Goal: Task Accomplishment & Management: Use online tool/utility

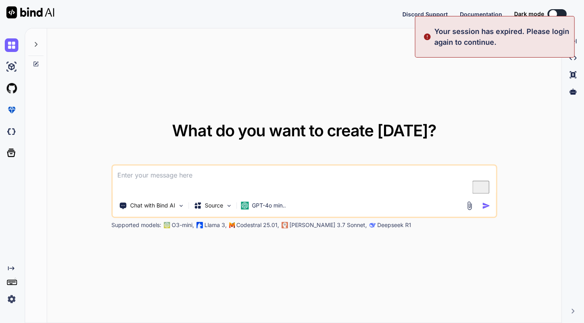
click at [11, 294] on img at bounding box center [12, 299] width 14 height 14
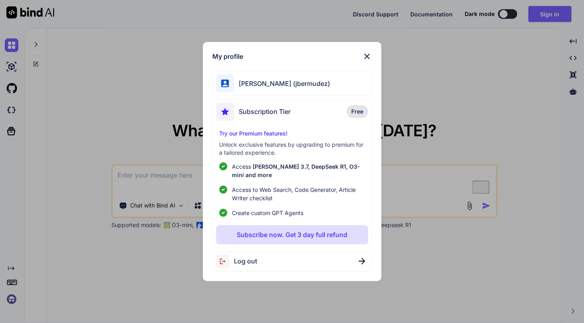
click at [369, 58] on img at bounding box center [367, 57] width 10 height 10
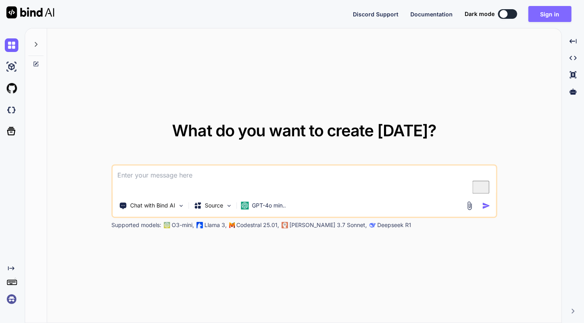
click at [547, 12] on button "Sign in" at bounding box center [549, 14] width 43 height 16
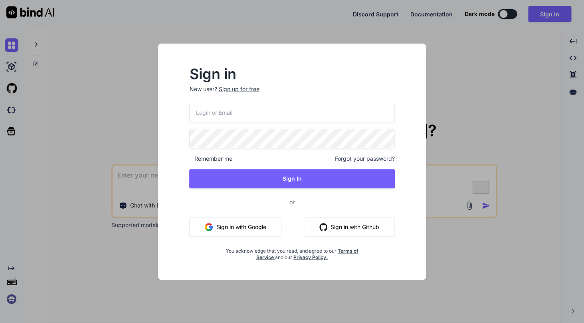
click at [258, 229] on button "Sign in with Google" at bounding box center [235, 226] width 92 height 19
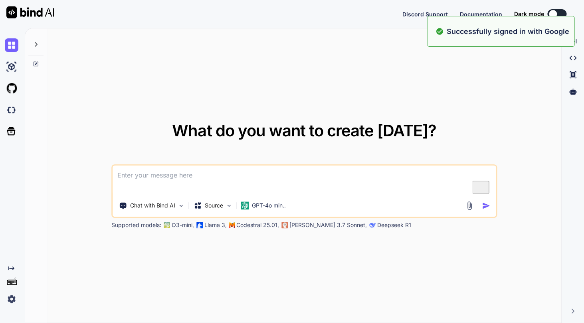
click at [522, 97] on div "What do you want to create [DATE]? Chat with Bind AI Source GPT-4o min.. Suppor…" at bounding box center [304, 175] width 514 height 295
click at [502, 95] on div "What do you want to create [DATE]? Chat with Bind AI Source GPT-4o min.. Suppor…" at bounding box center [304, 175] width 514 height 295
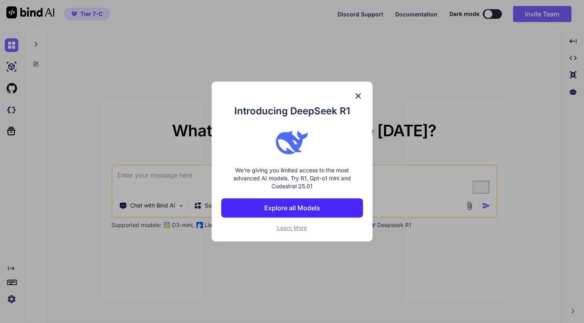
click at [361, 94] on img at bounding box center [358, 96] width 10 height 10
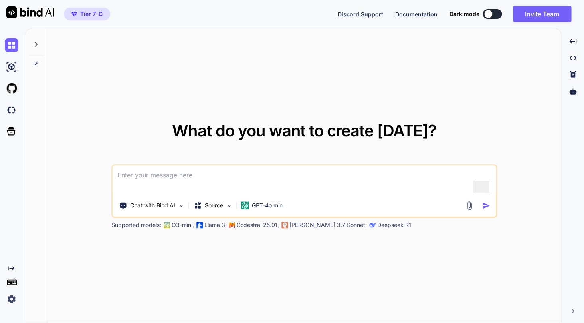
click at [8, 306] on div "Created with Pixso." at bounding box center [12, 175] width 25 height 295
click at [10, 301] on img at bounding box center [12, 299] width 14 height 14
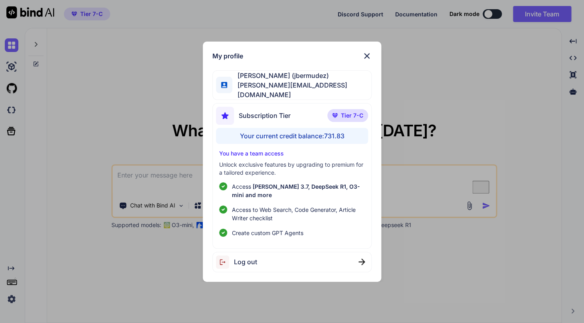
click at [371, 61] on img at bounding box center [367, 56] width 10 height 10
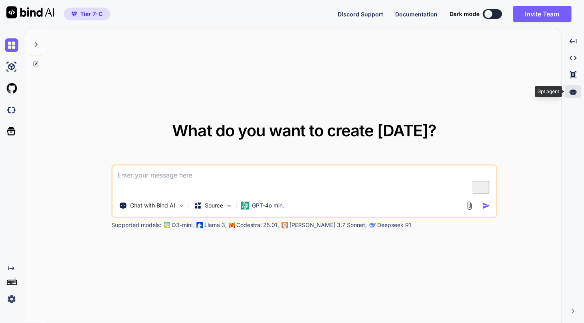
click at [576, 90] on icon at bounding box center [572, 91] width 7 height 7
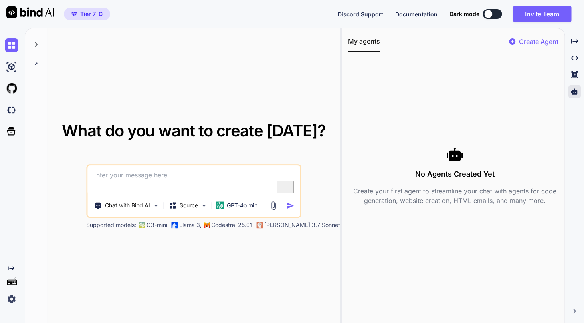
click at [533, 49] on div "Create Agent" at bounding box center [533, 44] width 49 height 14
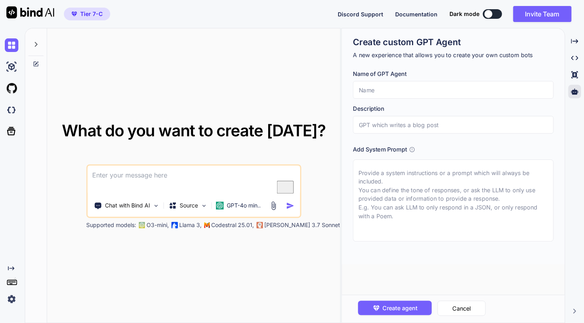
click at [427, 89] on input "text" at bounding box center [453, 90] width 201 height 18
type textarea "x"
type input "T"
type textarea "x"
type input "Te"
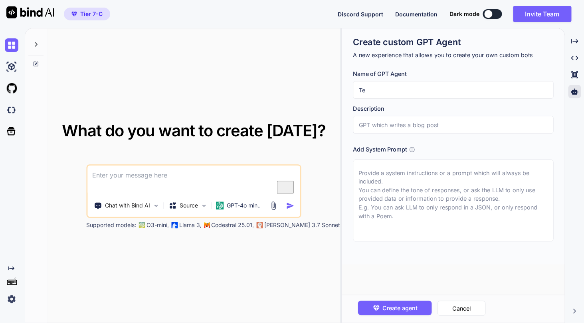
type textarea "x"
type input "Tes"
type textarea "x"
type input "Test"
type textarea "x"
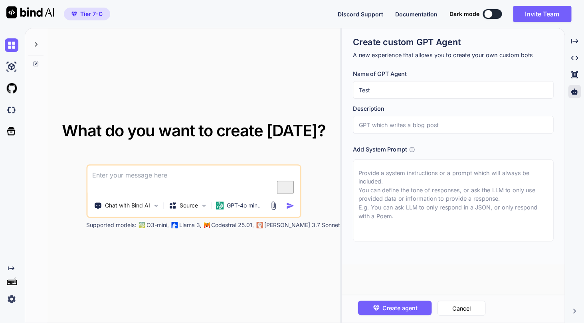
type input "Test"
type textarea "x"
type input "Test a"
type textarea "x"
type input "Test ag"
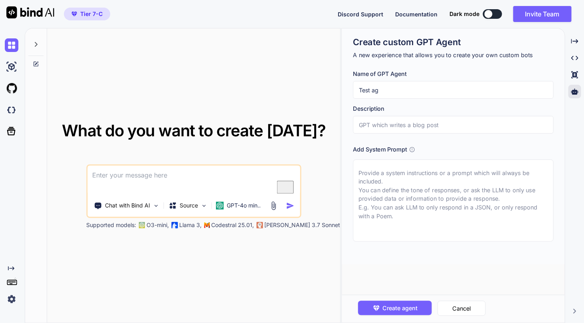
type textarea "x"
type input "Test age"
type textarea "x"
type input "Test agen"
type textarea "x"
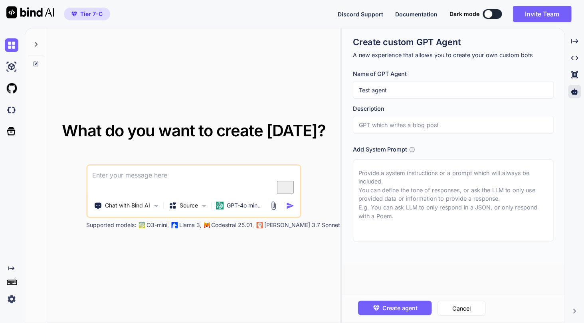
type input "Test agent"
type textarea "x"
type input "t"
type textarea "x"
type input "te"
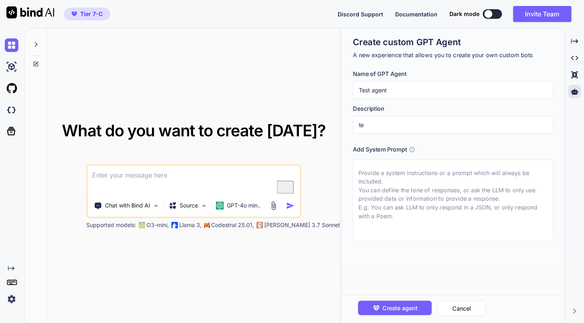
type textarea "x"
type input "tes"
type textarea "x"
type input "test"
type textarea "x"
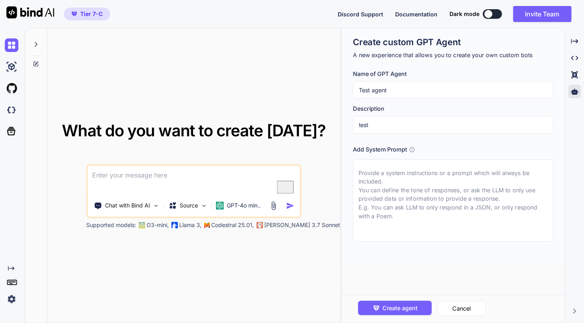
type input "test"
type textarea "x"
type input "test a"
type textarea "x"
type input "test ag"
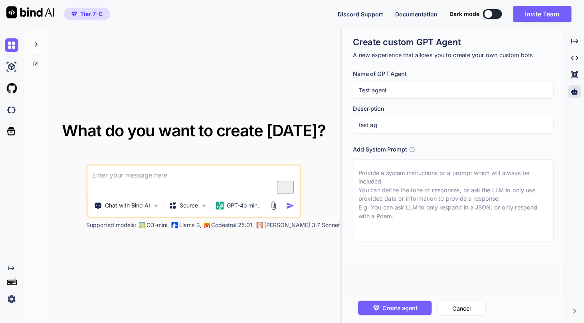
type textarea "x"
type input "test age"
type textarea "x"
type input "test agen"
type textarea "x"
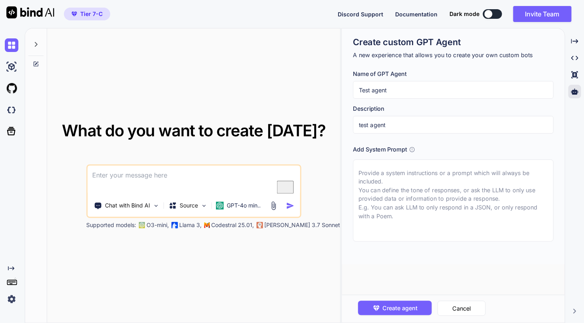
type input "test agent"
type textarea "x"
type textarea "d"
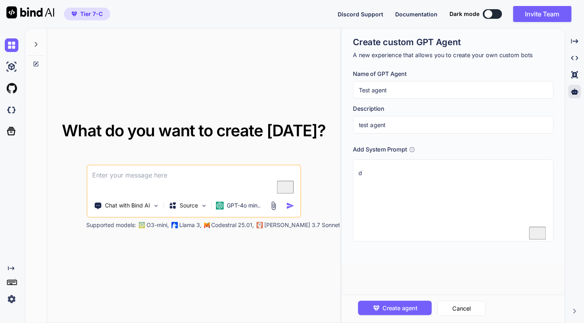
type textarea "x"
type textarea "do"
type textarea "x"
type textarea "do"
type textarea "x"
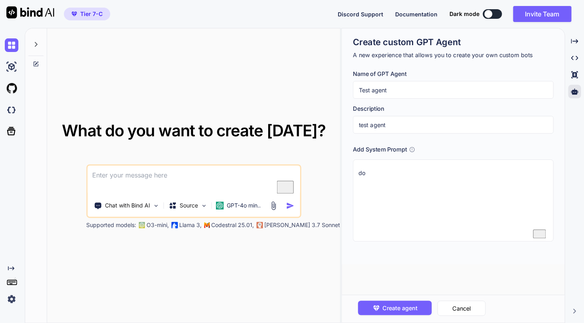
type textarea "do a"
type textarea "x"
type textarea "do an"
type textarea "x"
type textarea "do any"
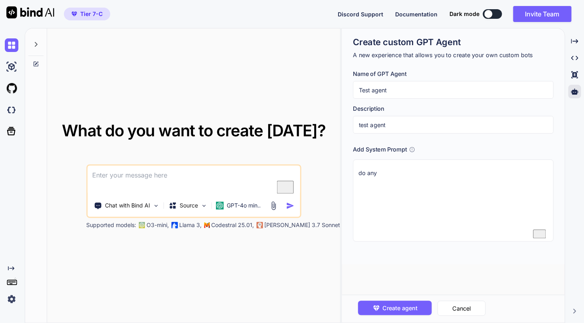
type textarea "x"
type textarea "do any"
type textarea "x"
type textarea "do any k"
type textarea "x"
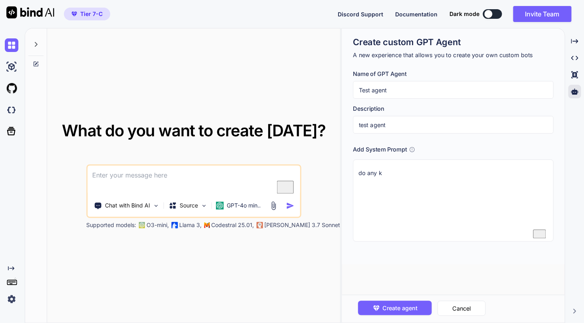
type textarea "do any ki"
type textarea "x"
type textarea "do any kin"
type textarea "x"
type textarea "do any kind"
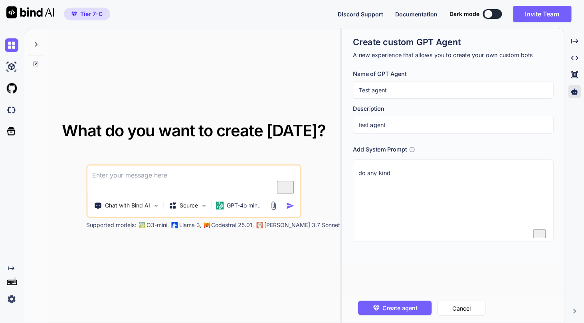
type textarea "x"
type textarea "do any kind"
type textarea "x"
type textarea "do any kind o"
type textarea "x"
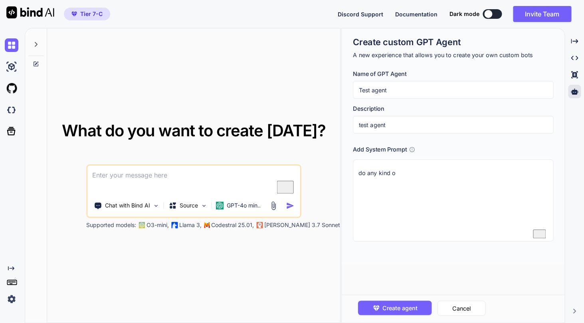
type textarea "do any kind of"
type textarea "x"
type textarea "do any kind of"
type textarea "x"
type textarea "do any kind of t"
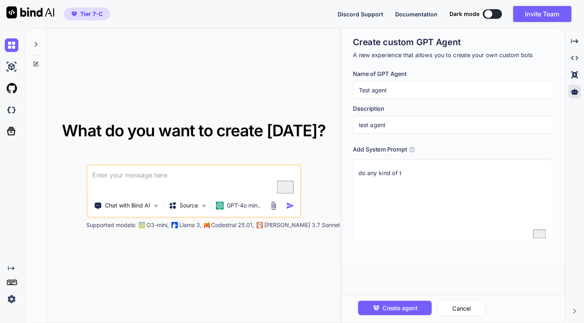
type textarea "x"
type textarea "do any kind of te"
type textarea "x"
type textarea "do any kind of tes"
type textarea "x"
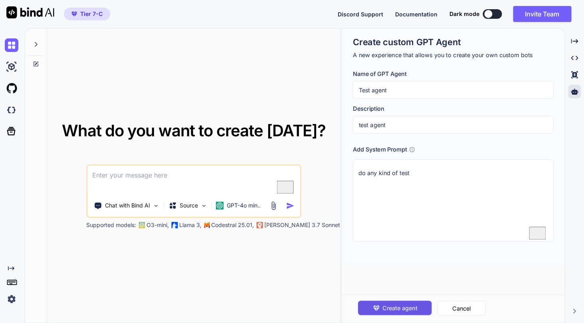
type textarea "do any kind of test"
click at [409, 306] on span "Create agent" at bounding box center [400, 307] width 35 height 9
type textarea "x"
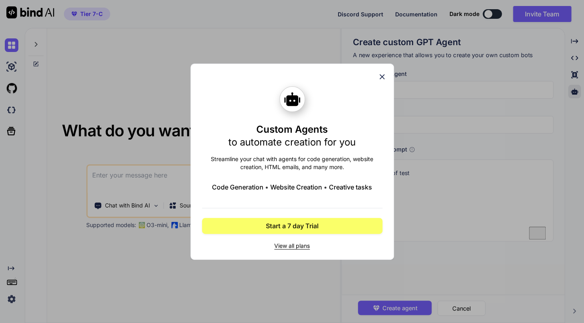
click at [379, 78] on icon at bounding box center [382, 76] width 9 height 9
